Goal: Task Accomplishment & Management: Manage account settings

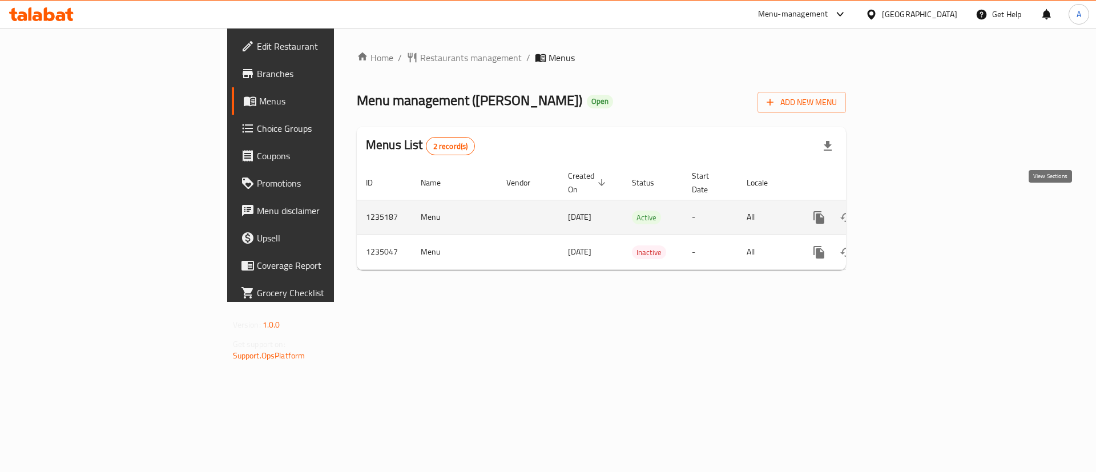
click at [908, 211] on icon "enhanced table" at bounding box center [901, 218] width 14 height 14
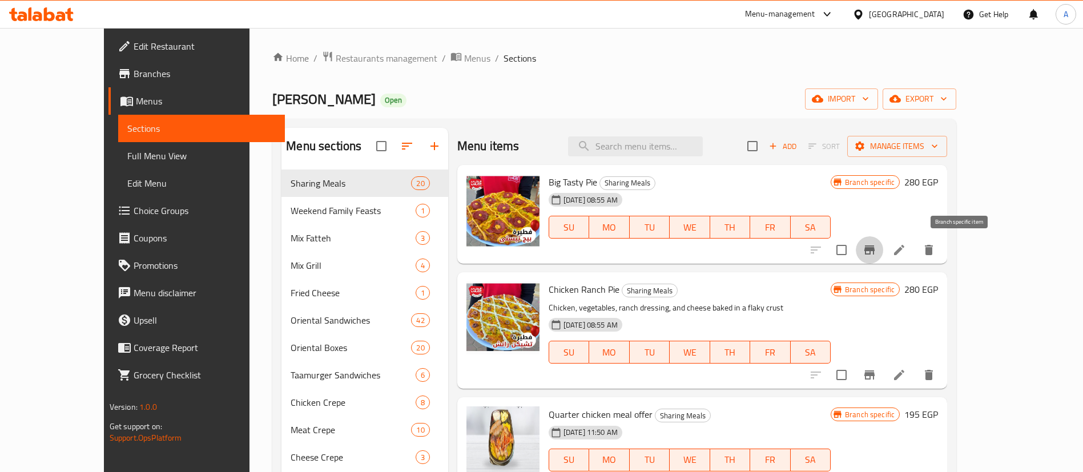
click at [876, 255] on icon "Branch-specific-item" at bounding box center [869, 250] width 14 height 14
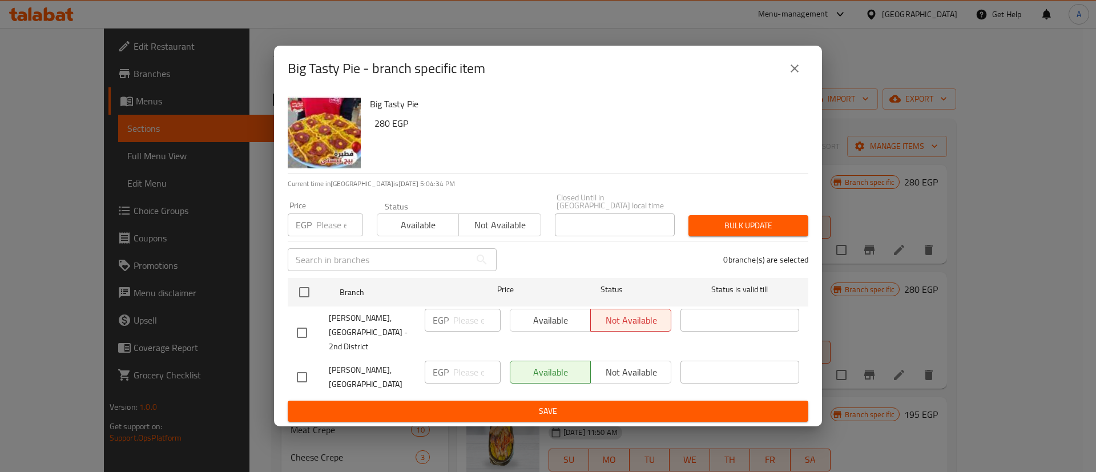
click at [798, 75] on icon "close" at bounding box center [795, 69] width 14 height 14
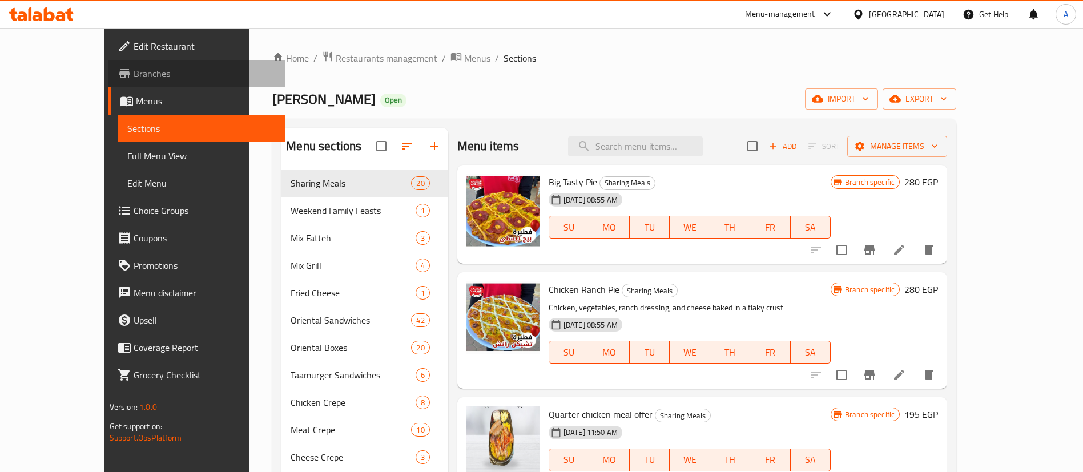
click at [134, 72] on span "Branches" at bounding box center [205, 74] width 142 height 14
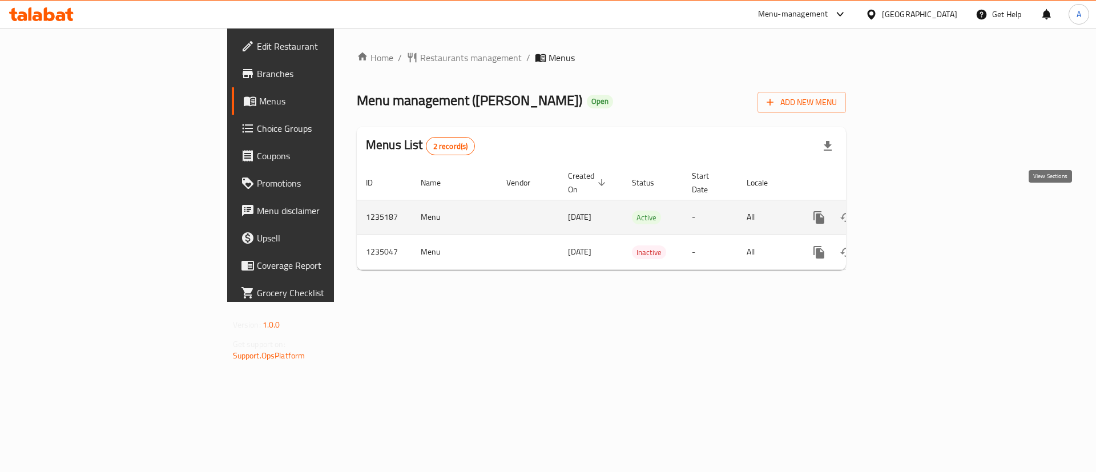
click at [908, 211] on icon "enhanced table" at bounding box center [901, 218] width 14 height 14
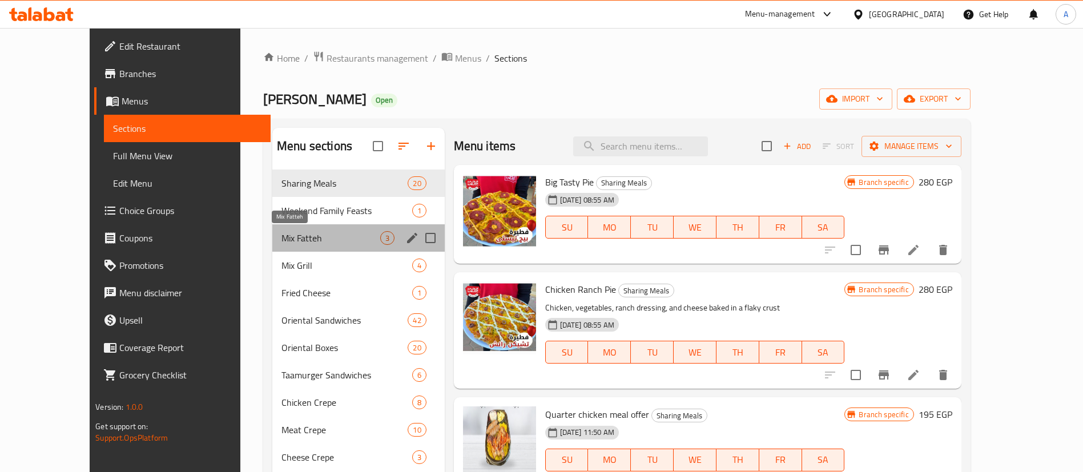
click at [281, 241] on span "Mix Fatteh" at bounding box center [330, 238] width 99 height 14
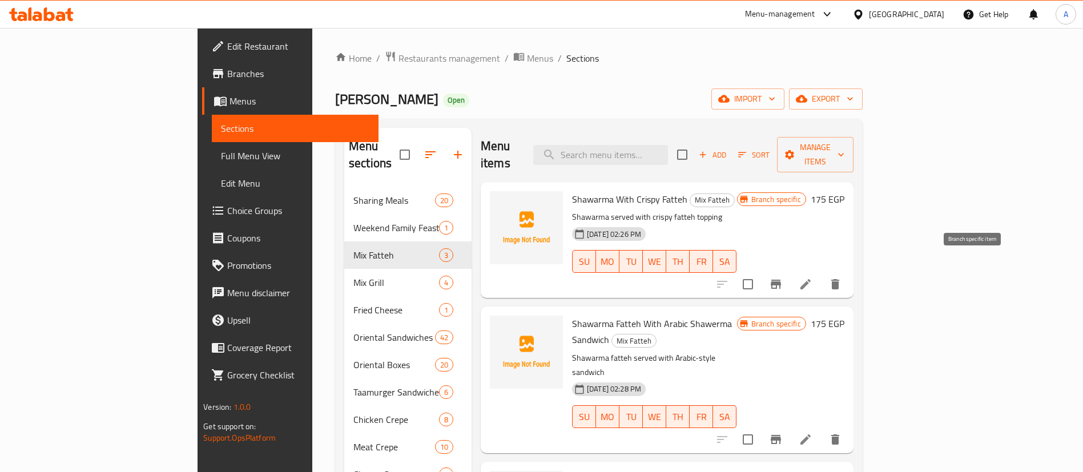
click at [782, 277] on icon "Branch-specific-item" at bounding box center [776, 284] width 14 height 14
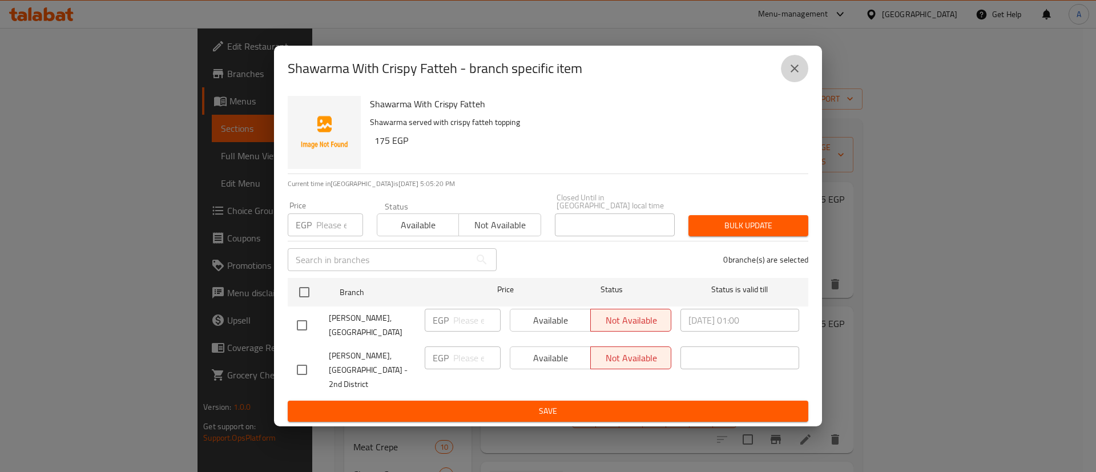
click at [797, 72] on icon "close" at bounding box center [794, 68] width 8 height 8
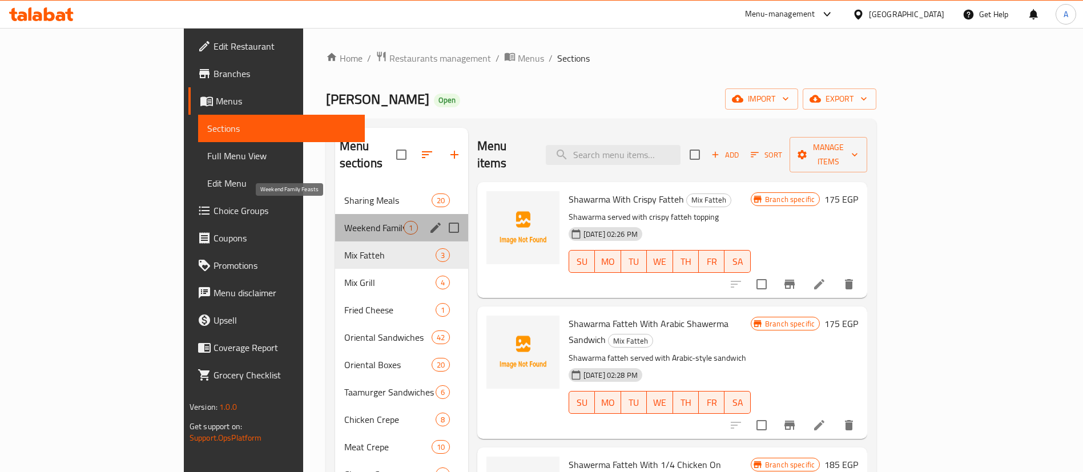
click at [344, 221] on span "Weekend Family Feasts" at bounding box center [373, 228] width 59 height 14
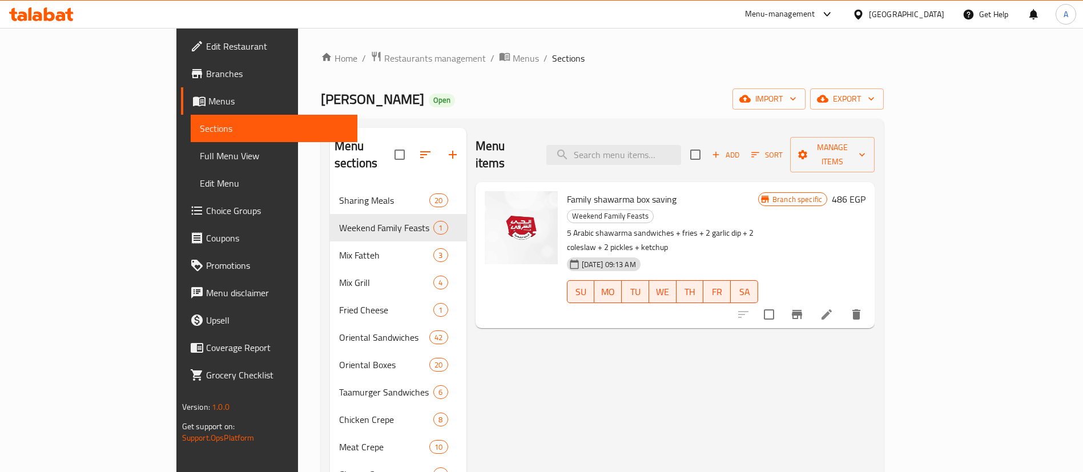
click at [567, 191] on span "Family shawarma box saving" at bounding box center [622, 199] width 110 height 17
copy h6 "Family shawarma box saving"
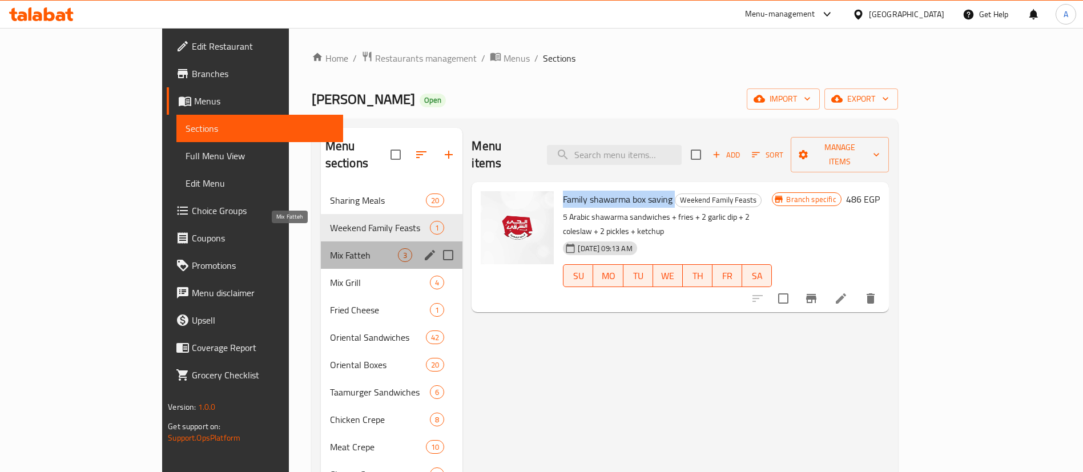
click at [330, 248] on span "Mix Fatteh" at bounding box center [364, 255] width 68 height 14
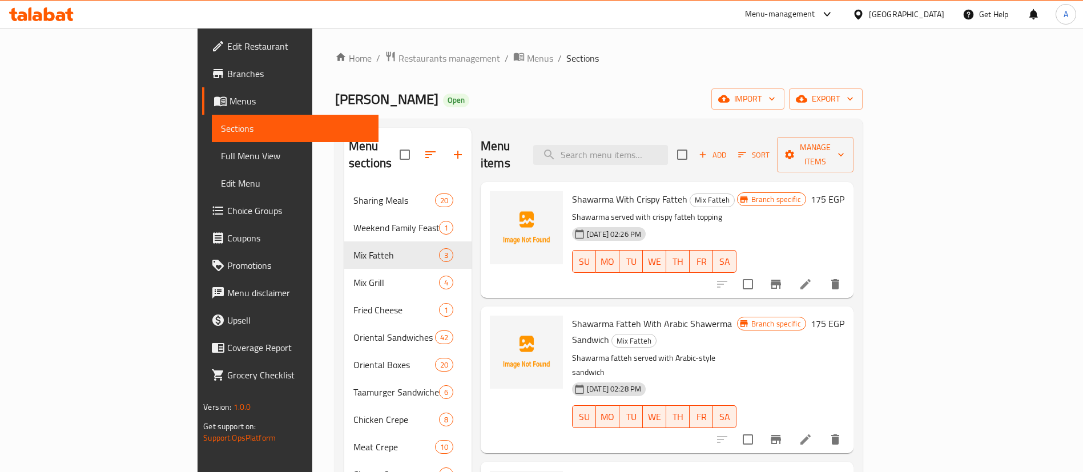
click at [572, 191] on span "Shawarma With Crispy Fatteh" at bounding box center [629, 199] width 115 height 17
copy h6 "Shawarma With Crispy Fatteh"
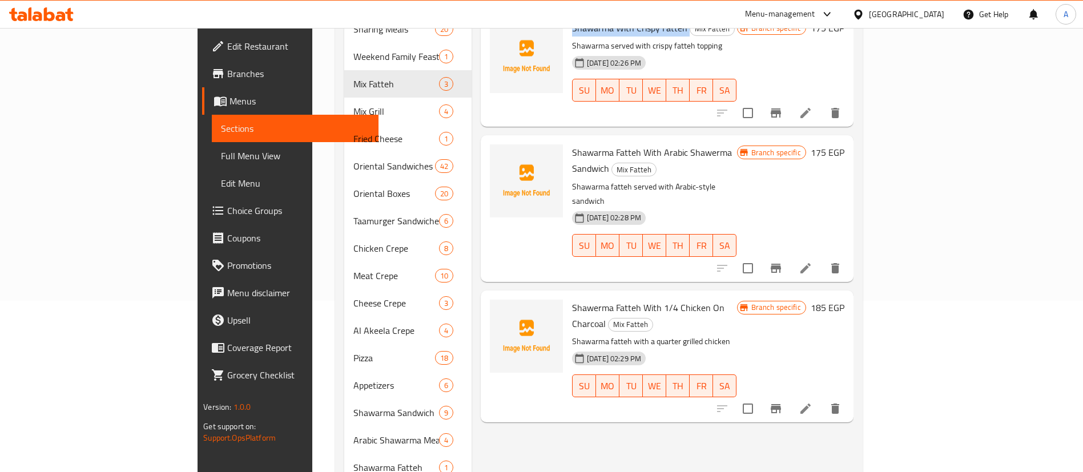
click at [591, 144] on span "Shawarma Fatteh With Arabic Shawerma Sandwich" at bounding box center [652, 160] width 160 height 33
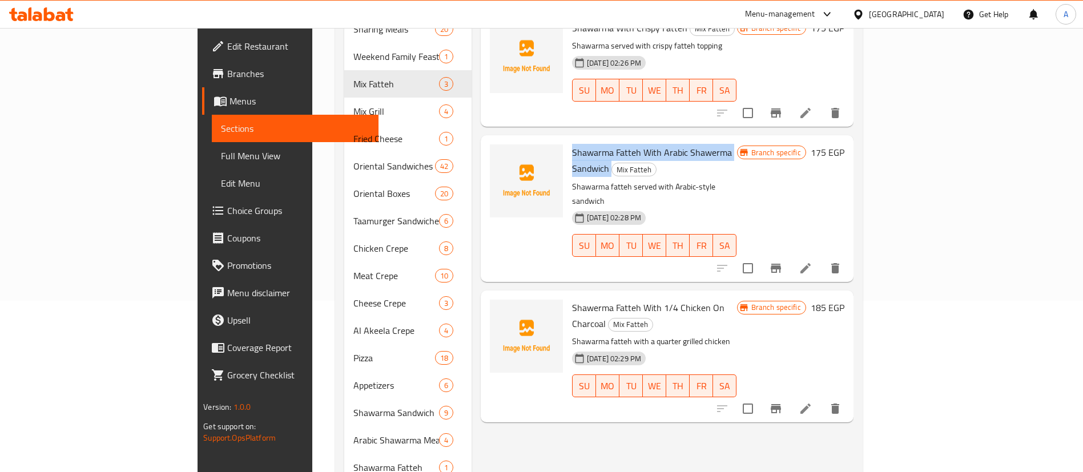
click at [591, 144] on span "Shawarma Fatteh With Arabic Shawerma Sandwich" at bounding box center [652, 160] width 160 height 33
copy h6 "Shawarma Fatteh With Arabic Shawerma Sandwich"
click at [572, 299] on span "Shawerma Fatteh With 1/4 Chicken On Charcoal" at bounding box center [648, 315] width 152 height 33
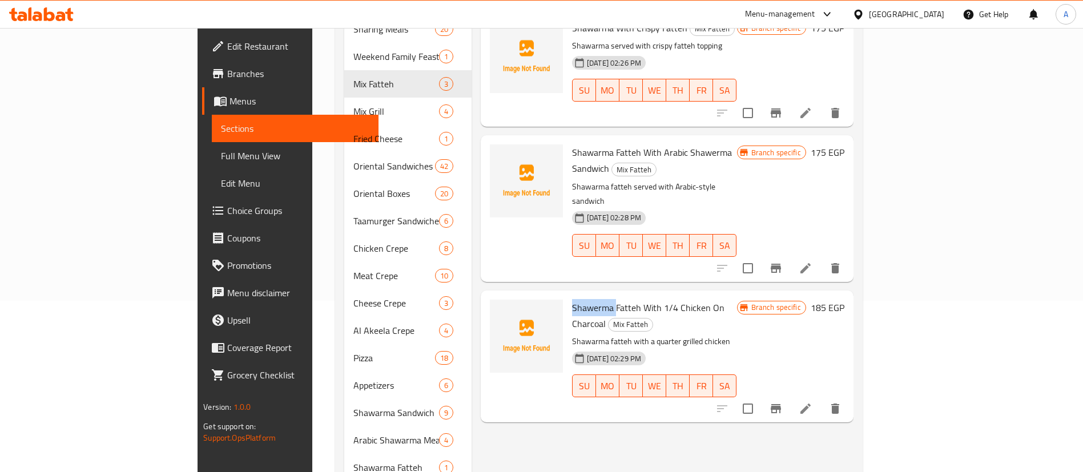
click at [572, 299] on span "Shawerma Fatteh With 1/4 Chicken On Charcoal" at bounding box center [648, 315] width 152 height 33
copy h6 "Shawerma Fatteh With 1/4 Chicken On Charcoal"
click at [789, 395] on button "Branch-specific-item" at bounding box center [775, 408] width 27 height 27
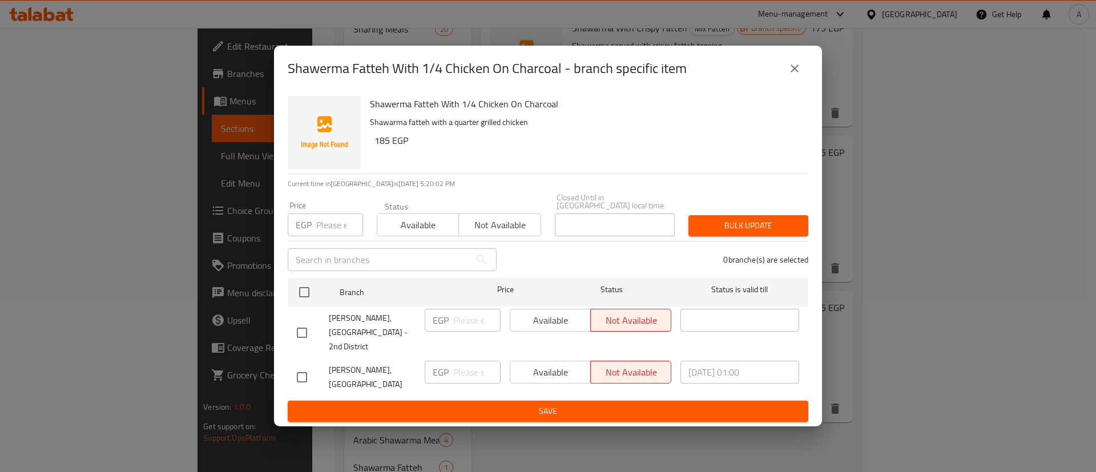
click at [351, 333] on span "[PERSON_NAME], [GEOGRAPHIC_DATA] - 2nd District" at bounding box center [372, 332] width 87 height 43
click at [919, 408] on div "Shawerma Fatteh With 1/4 Chicken On Charcoal - branch specific item Shawerma Fa…" at bounding box center [548, 236] width 1096 height 472
click at [794, 72] on icon "close" at bounding box center [794, 68] width 8 height 8
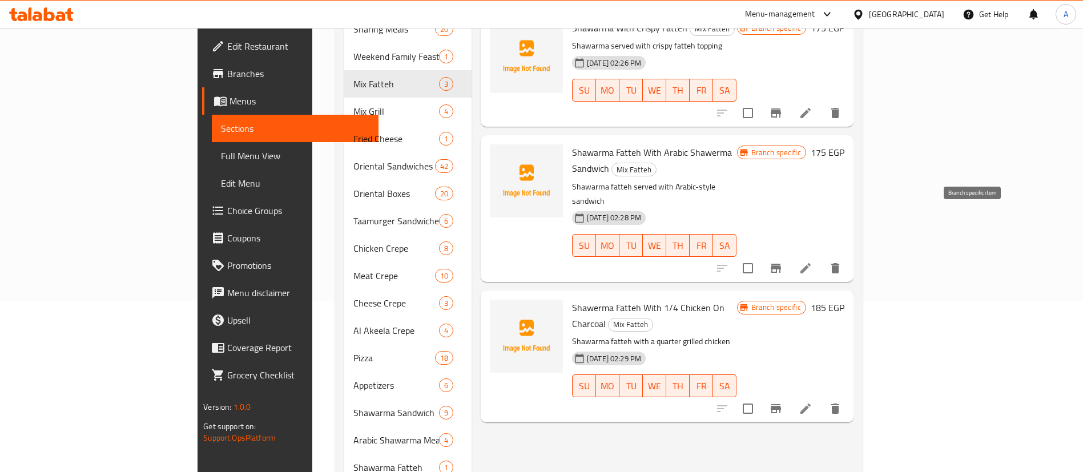
click at [782, 261] on icon "Branch-specific-item" at bounding box center [776, 268] width 14 height 14
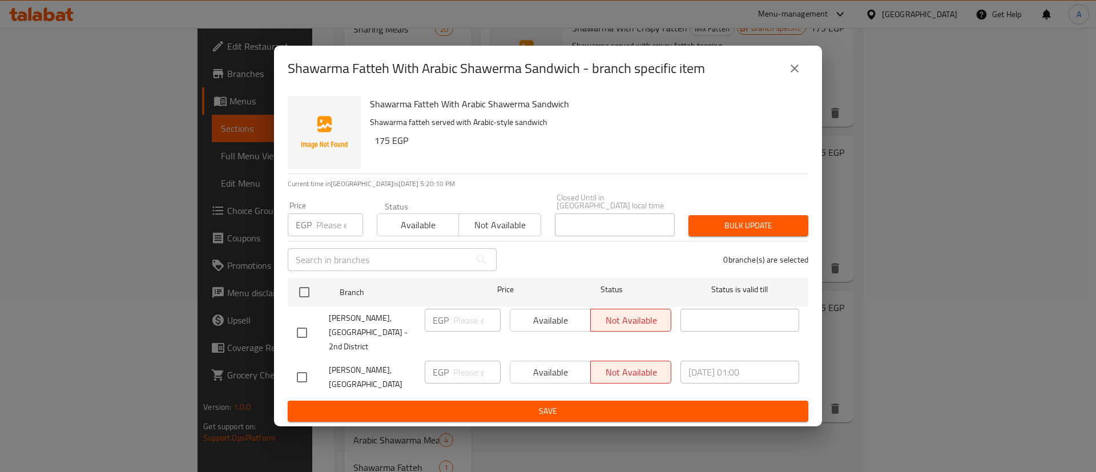
click at [792, 75] on icon "close" at bounding box center [795, 69] width 14 height 14
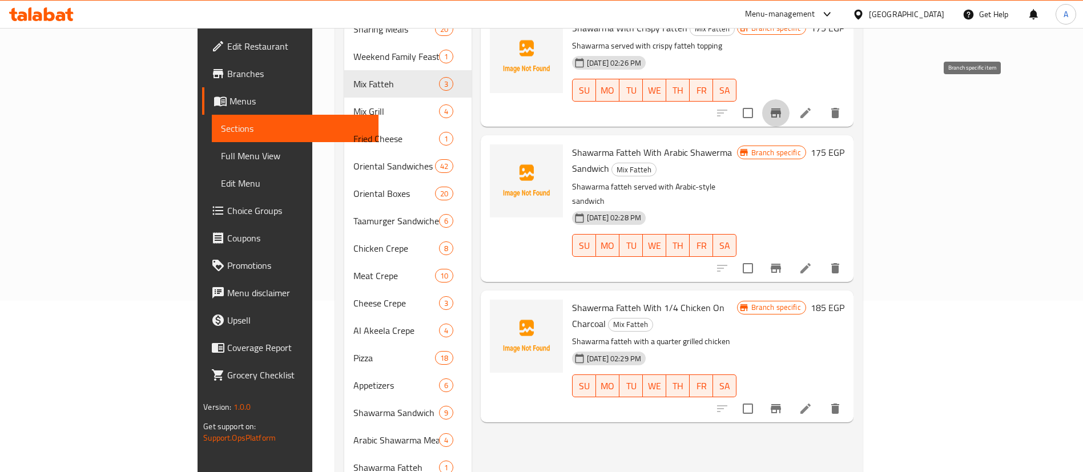
click at [782, 106] on icon "Branch-specific-item" at bounding box center [776, 113] width 14 height 14
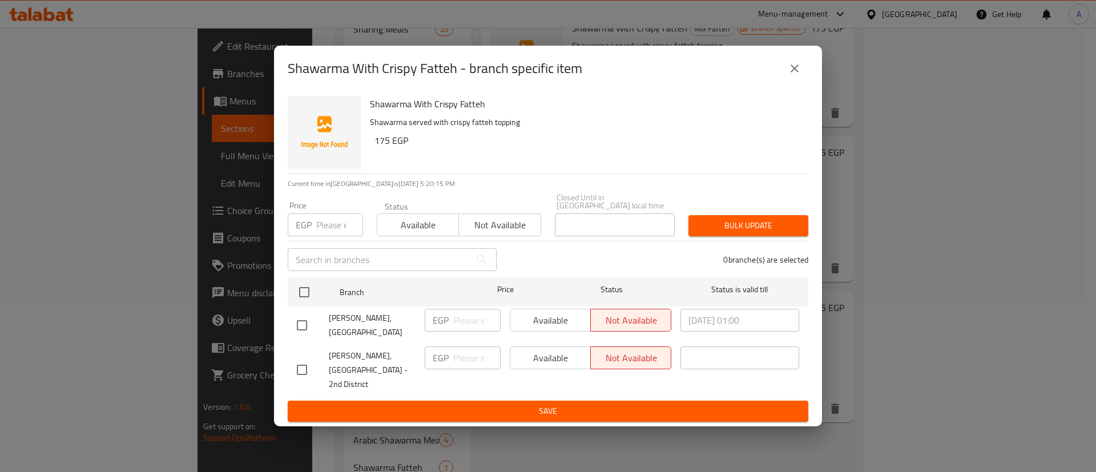
click at [795, 72] on icon "close" at bounding box center [794, 68] width 8 height 8
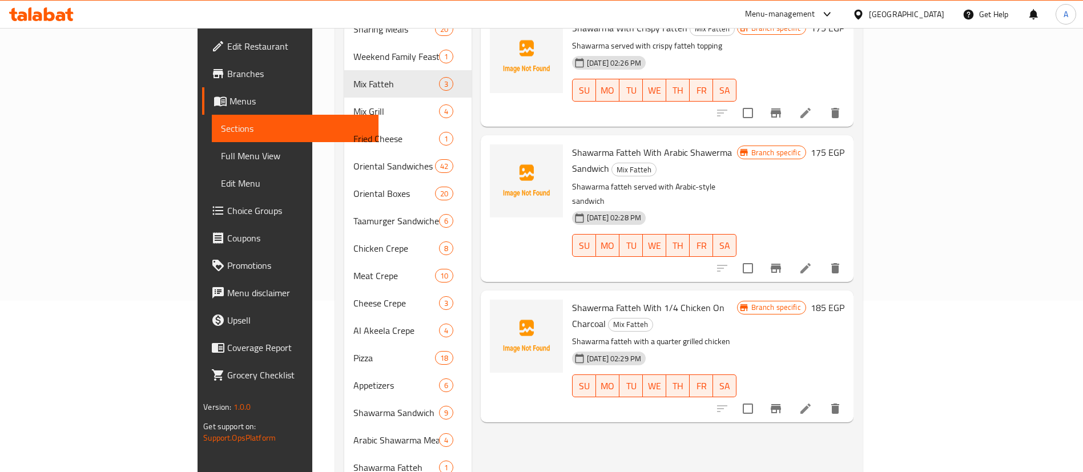
scroll to position [0, 0]
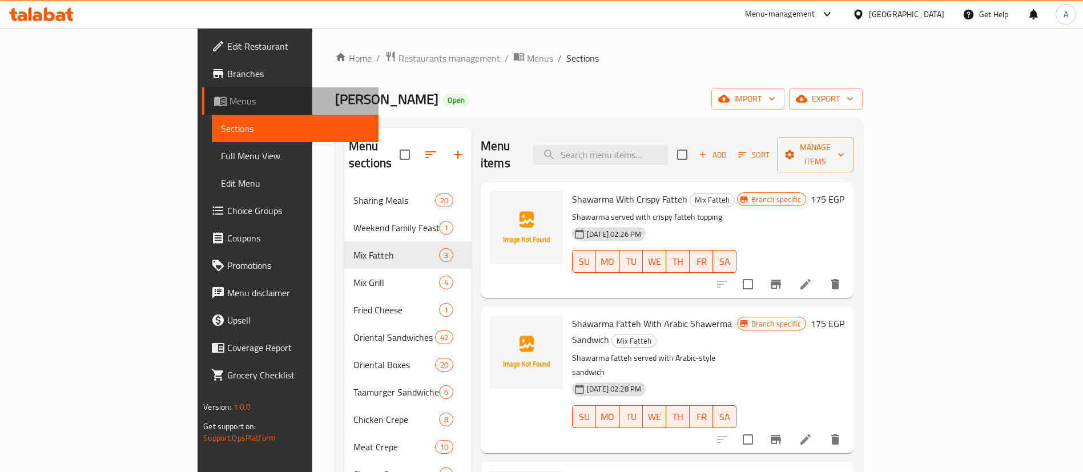
click at [229, 100] on span "Menus" at bounding box center [299, 101] width 140 height 14
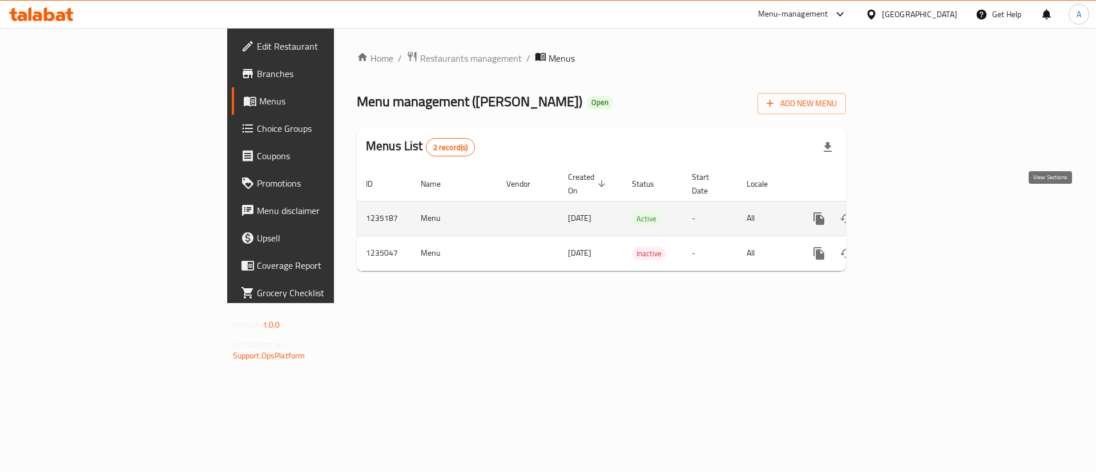
click at [906, 213] on icon "enhanced table" at bounding box center [901, 218] width 10 height 10
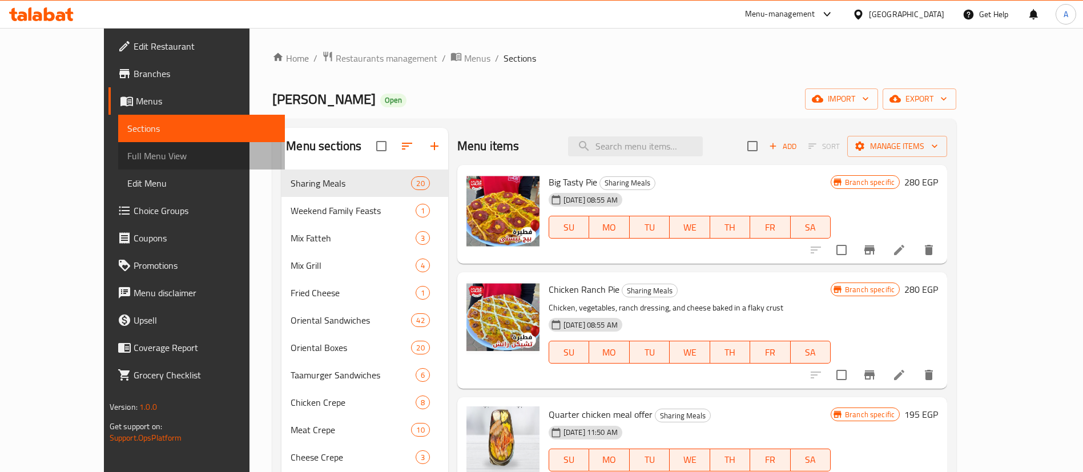
click at [128, 152] on span "Full Menu View" at bounding box center [201, 156] width 148 height 14
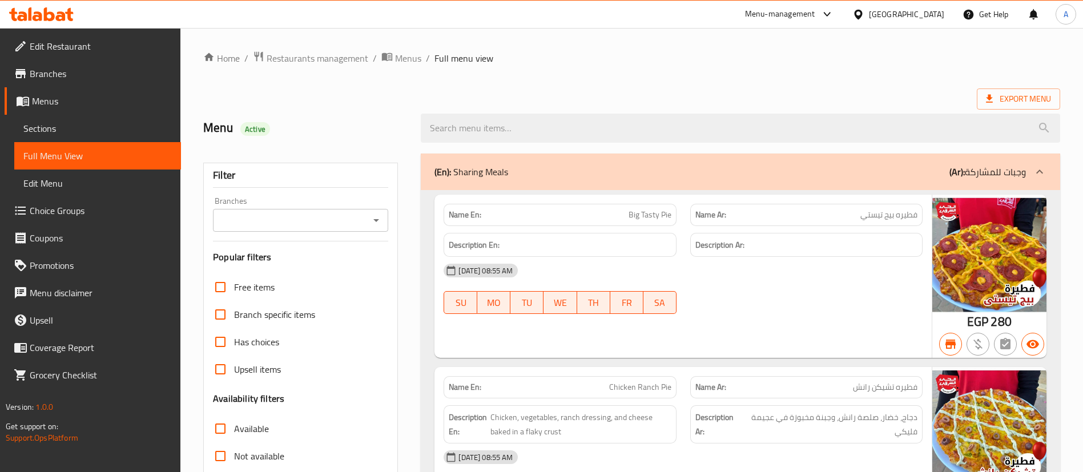
click at [362, 225] on input "Branches" at bounding box center [291, 220] width 150 height 16
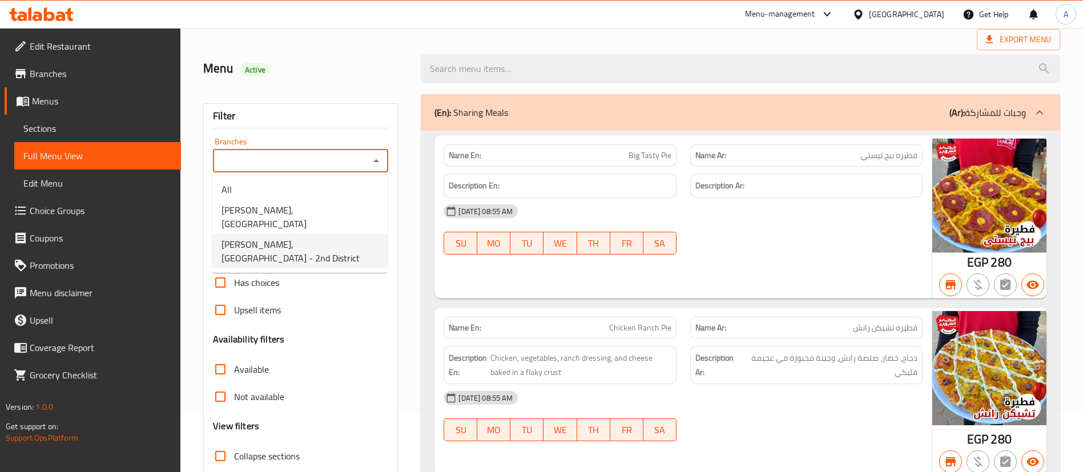
scroll to position [86, 0]
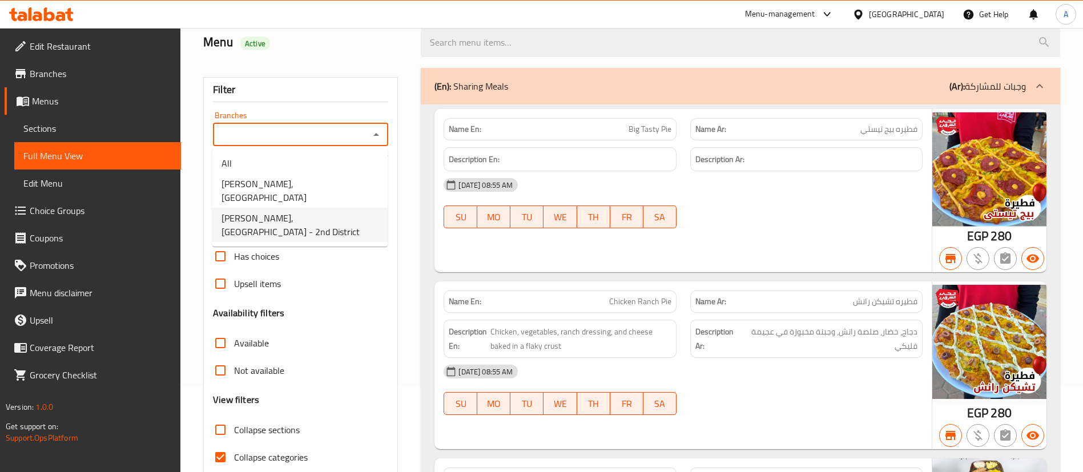
click at [333, 211] on span "[PERSON_NAME], [GEOGRAPHIC_DATA] - 2nd District" at bounding box center [299, 224] width 157 height 27
type input "[PERSON_NAME], [GEOGRAPHIC_DATA] - 2nd District"
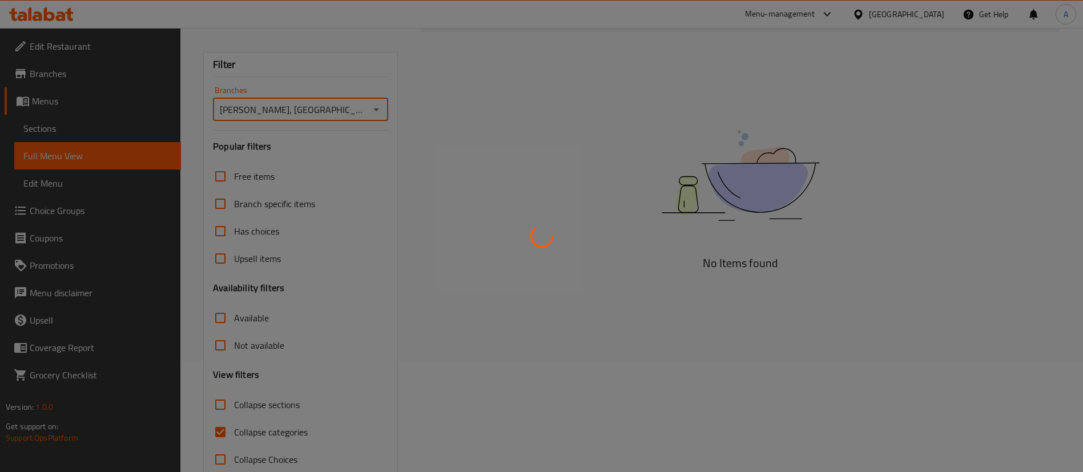
scroll to position [135, 0]
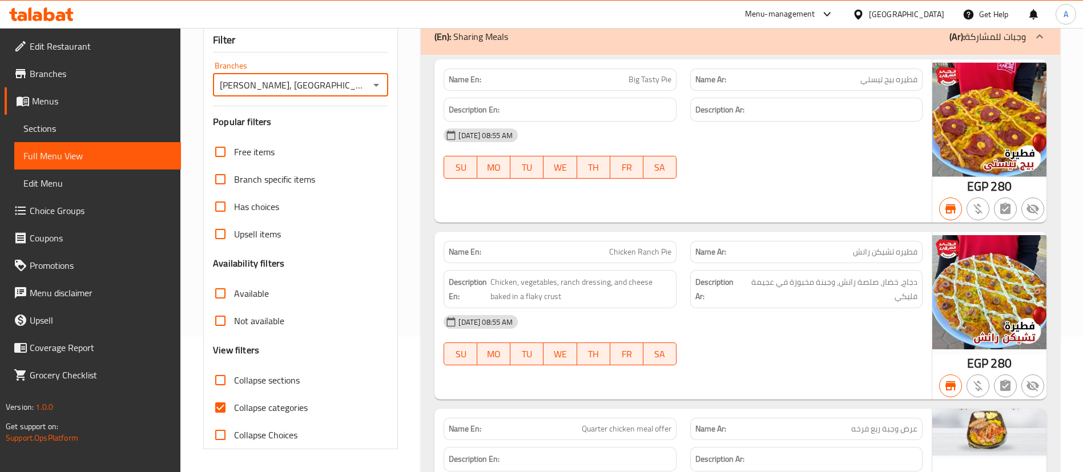
click at [226, 410] on input "Collapse categories" at bounding box center [220, 407] width 27 height 27
checkbox input "false"
click at [225, 292] on input "Available" at bounding box center [220, 293] width 27 height 27
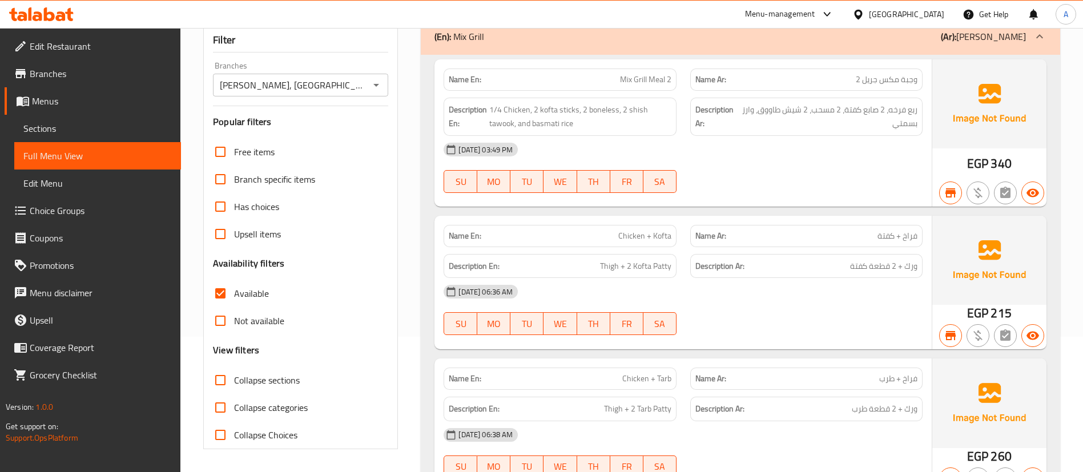
click at [221, 289] on input "Available" at bounding box center [220, 293] width 27 height 27
checkbox input "false"
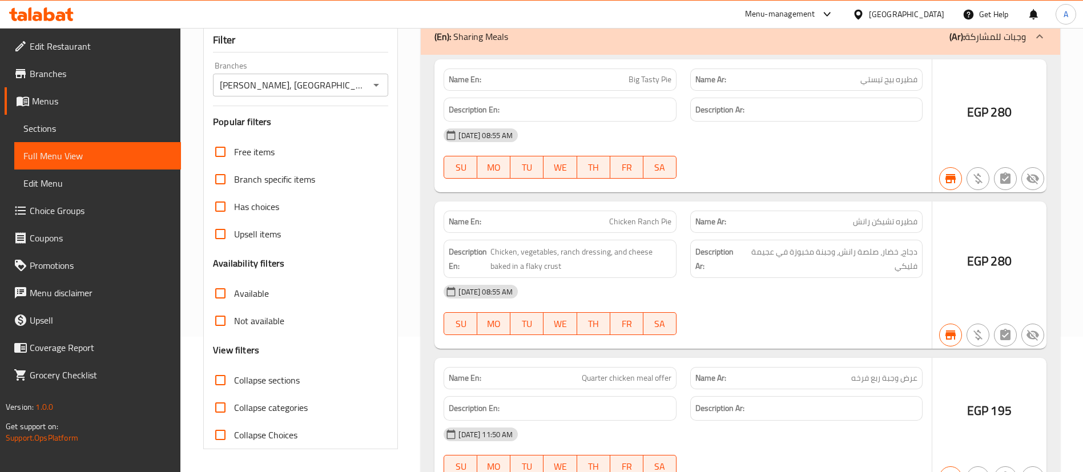
click at [225, 322] on input "Not available" at bounding box center [220, 320] width 27 height 27
checkbox input "true"
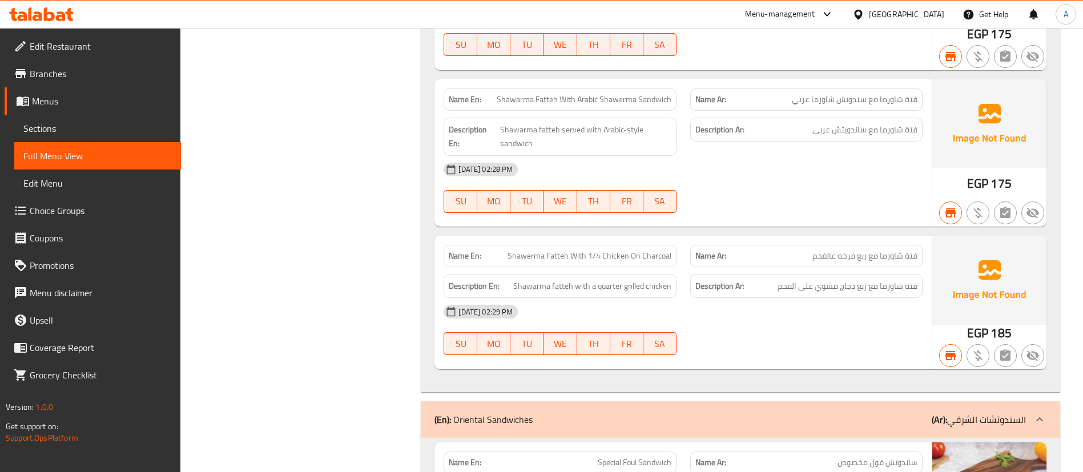
scroll to position [3567, 0]
